Goal: Transaction & Acquisition: Purchase product/service

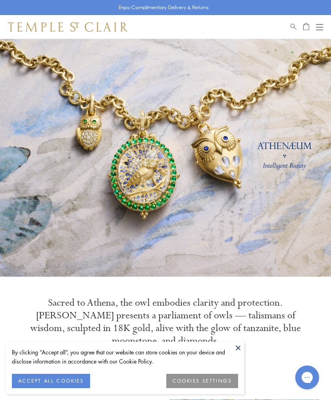
click at [51, 384] on button "ACCEPT ALL COOKIES" at bounding box center [51, 381] width 78 height 14
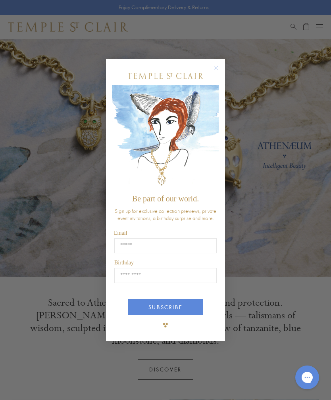
click at [218, 67] on circle "Close dialog" at bounding box center [216, 68] width 10 height 10
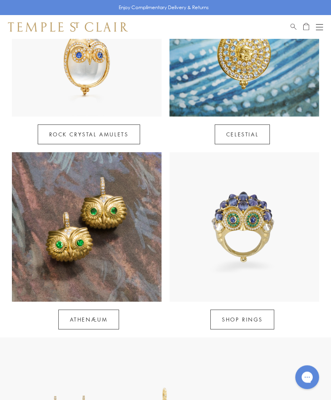
scroll to position [433, 0]
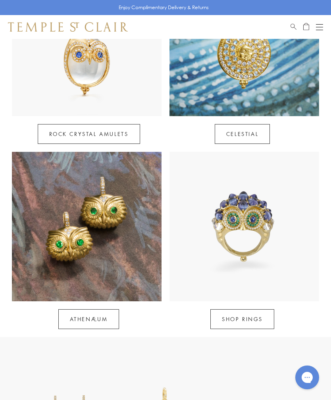
click at [90, 310] on link "Athenæum" at bounding box center [88, 320] width 61 height 20
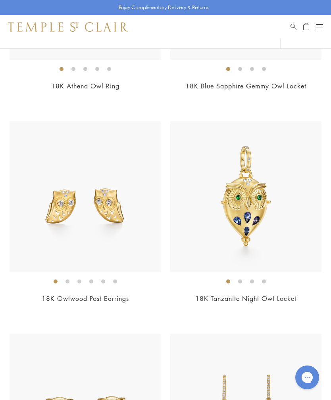
scroll to position [1377, 0]
click at [62, 231] on img at bounding box center [85, 197] width 151 height 151
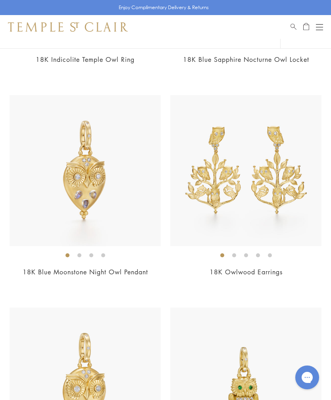
scroll to position [766, 0]
click at [289, 208] on img at bounding box center [245, 170] width 151 height 151
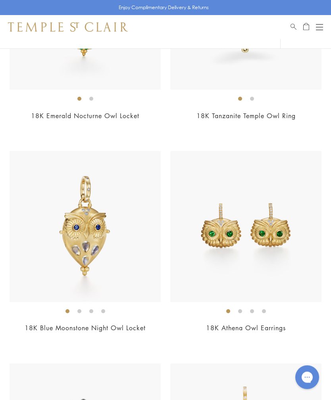
scroll to position [284, 0]
click at [274, 251] on img at bounding box center [245, 226] width 151 height 151
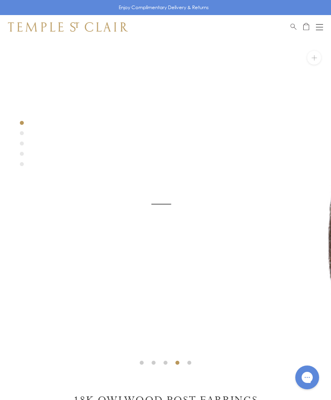
click at [244, 310] on img at bounding box center [161, 204] width 331 height 331
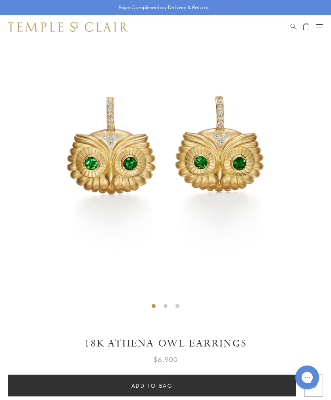
scroll to position [83, 0]
